Goal: Navigation & Orientation: Go to known website

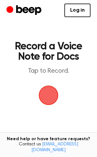
click at [48, 95] on span "button" at bounding box center [48, 95] width 25 height 25
